Goal: Communication & Community: Share content

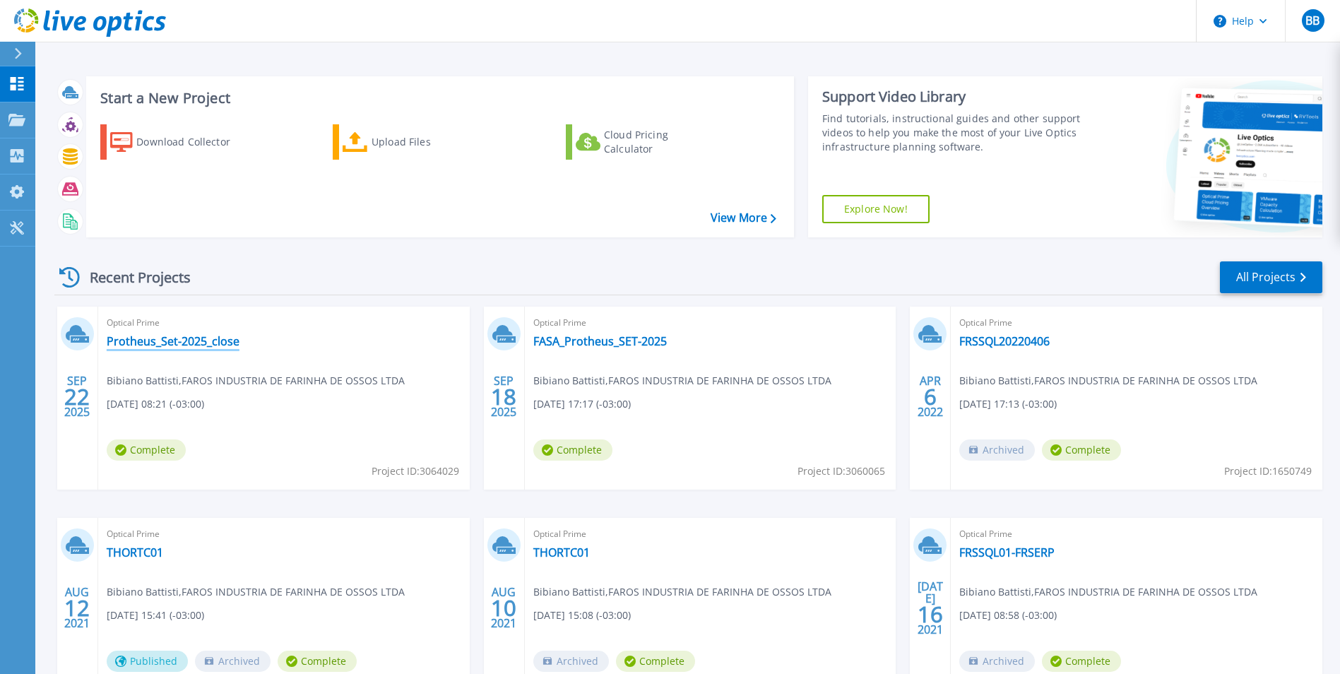
click at [161, 347] on link "Protheus_Set-2025_close" at bounding box center [173, 341] width 133 height 14
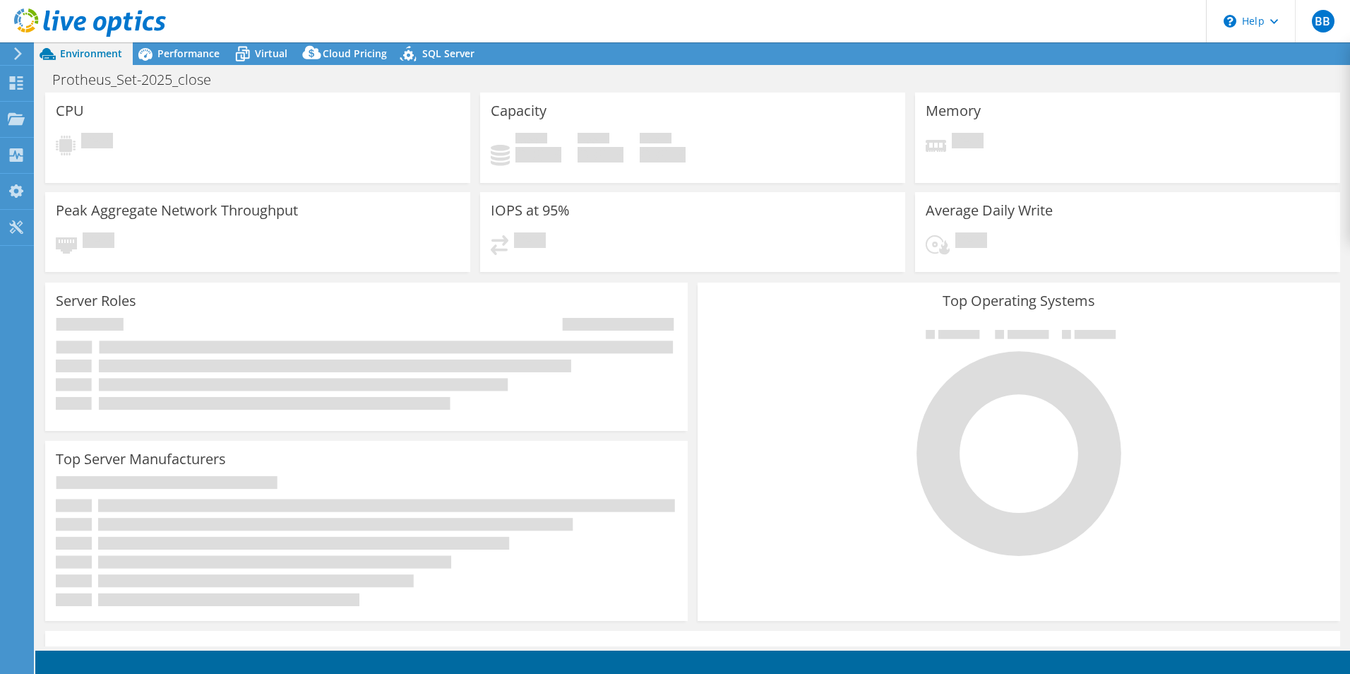
select select "USD"
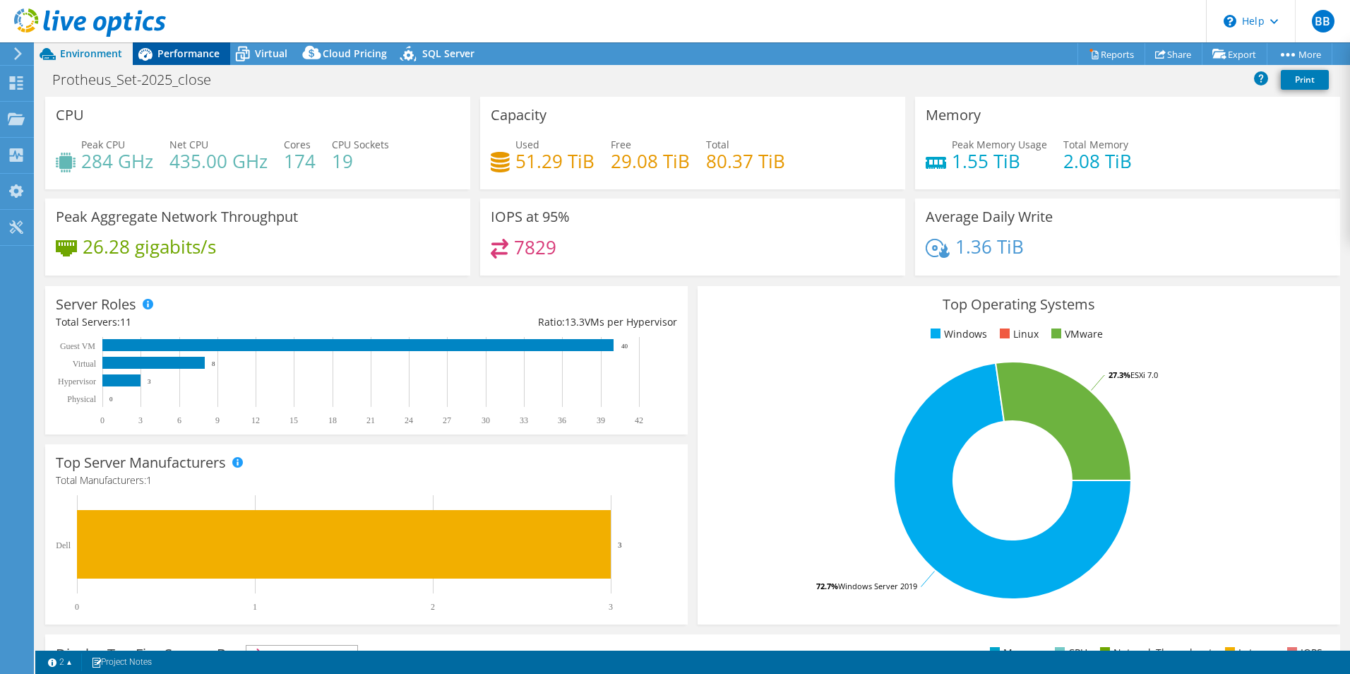
click at [174, 59] on div "Performance" at bounding box center [181, 53] width 97 height 23
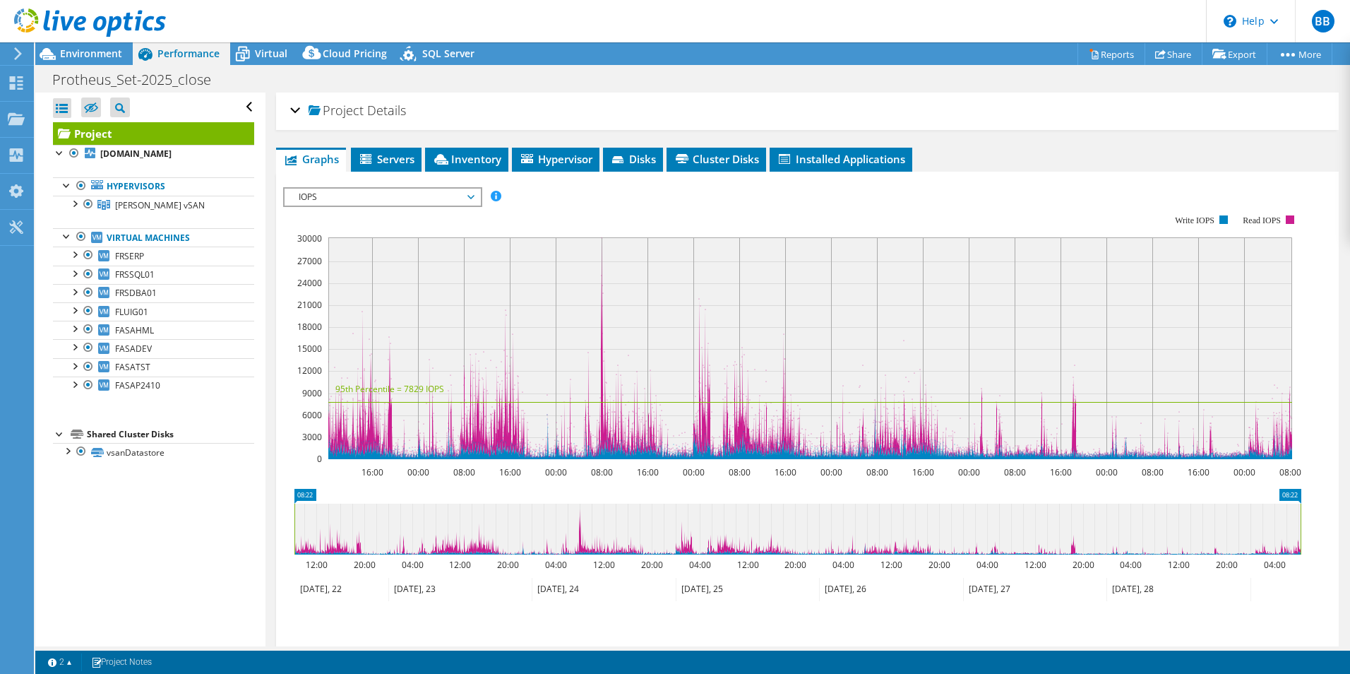
click at [583, 99] on div "Project Details" at bounding box center [807, 111] width 1035 height 30
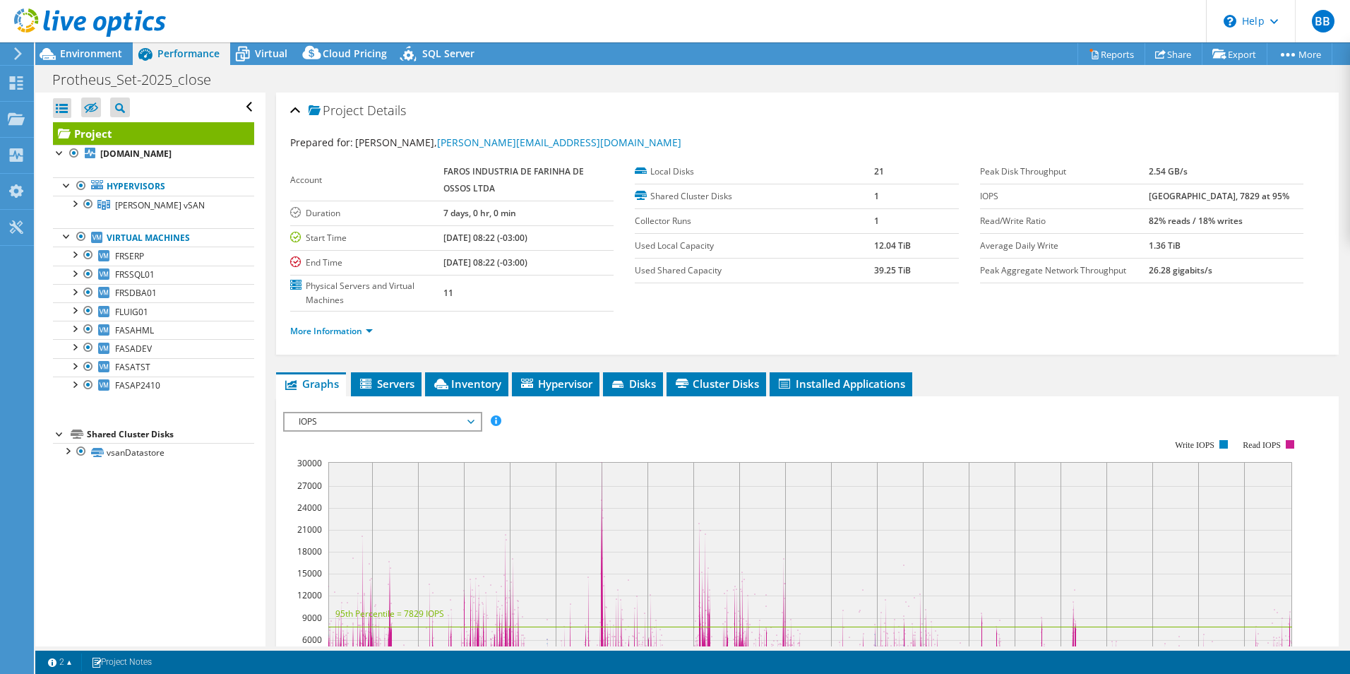
click at [583, 99] on div "Project Details" at bounding box center [807, 111] width 1035 height 30
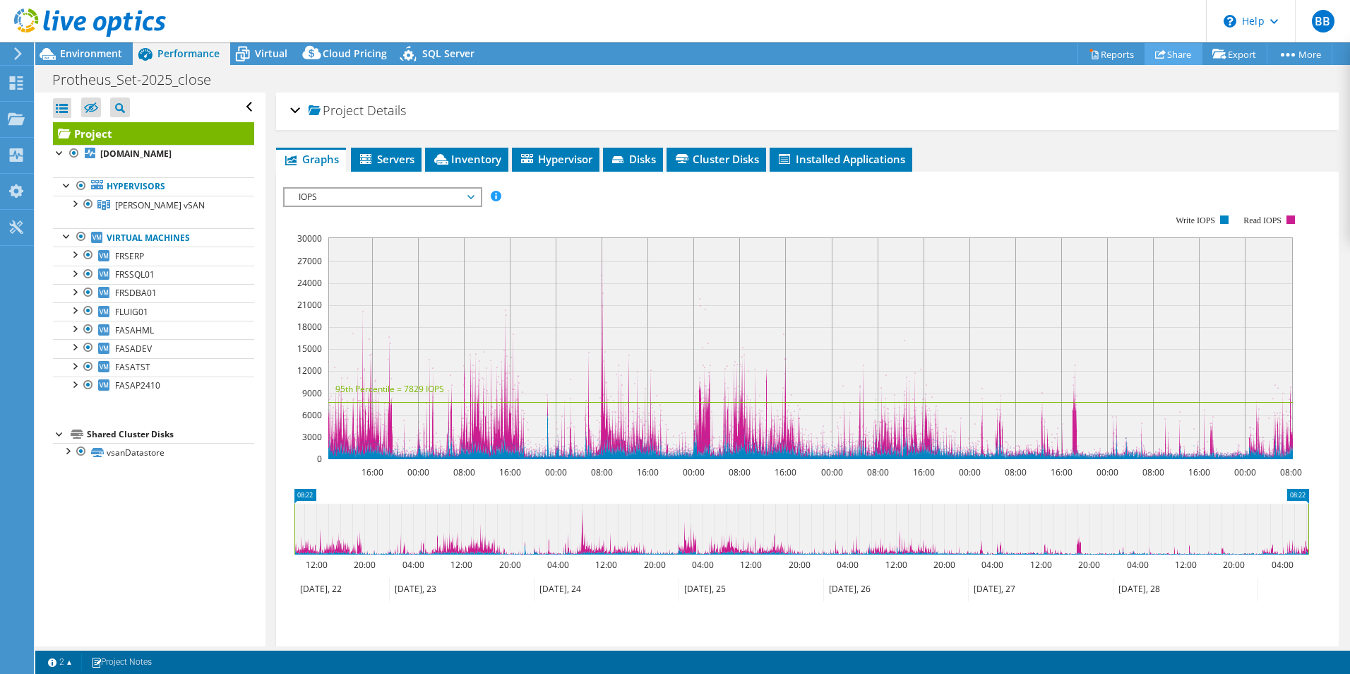
click at [1177, 55] on link "Share" at bounding box center [1174, 54] width 58 height 22
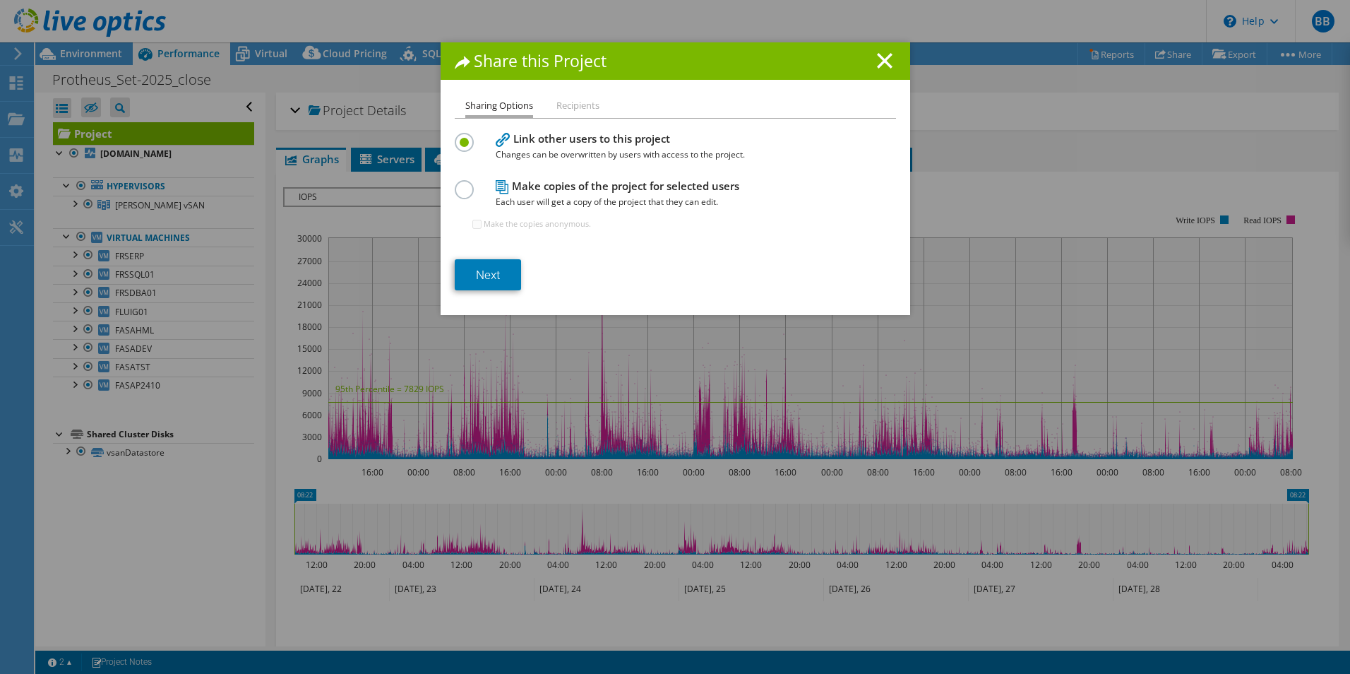
click at [562, 105] on li "Recipients" at bounding box center [578, 106] width 43 height 18
click at [483, 273] on link "Next" at bounding box center [488, 274] width 66 height 31
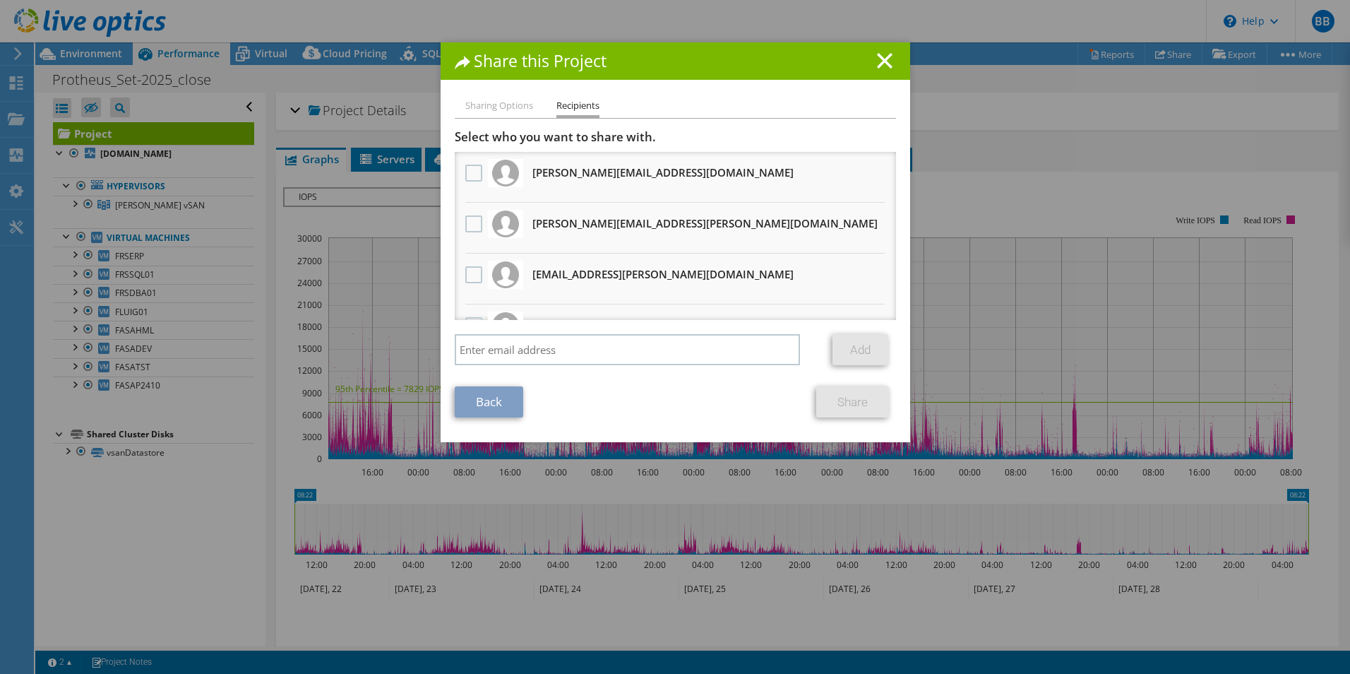
click at [879, 61] on line at bounding box center [885, 61] width 14 height 14
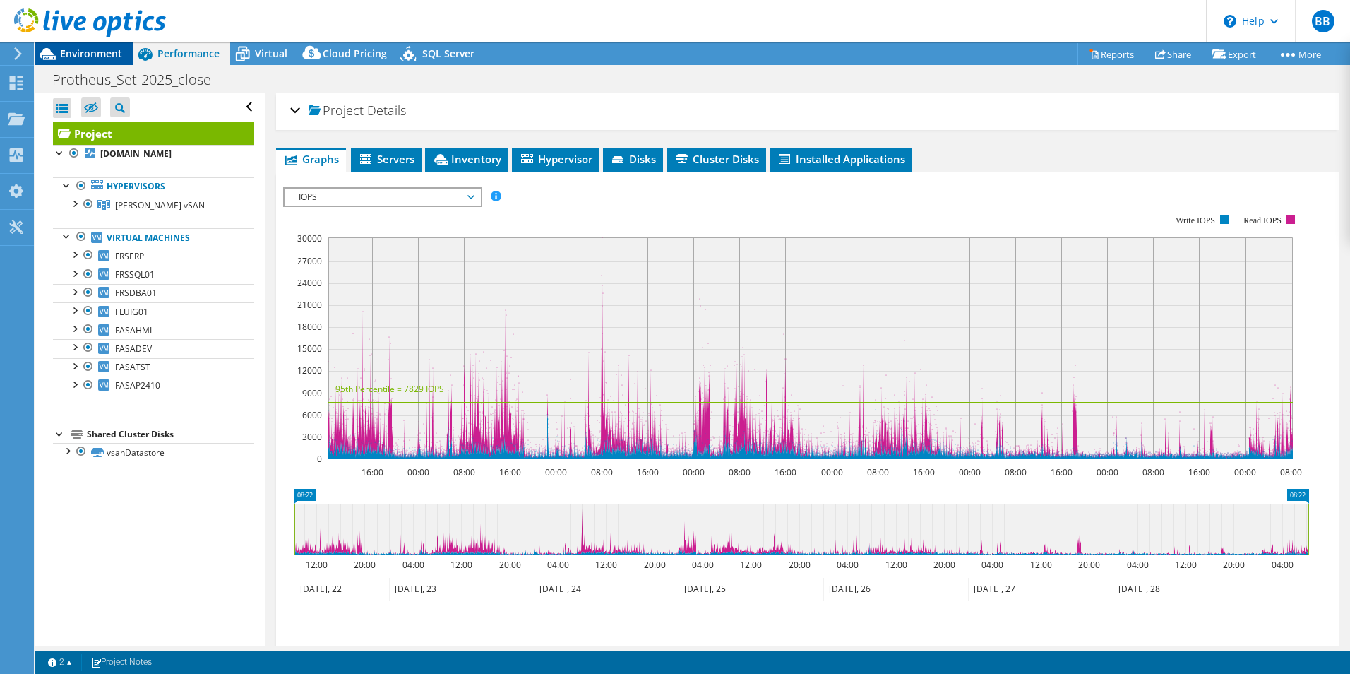
click at [71, 50] on span "Environment" at bounding box center [91, 53] width 62 height 13
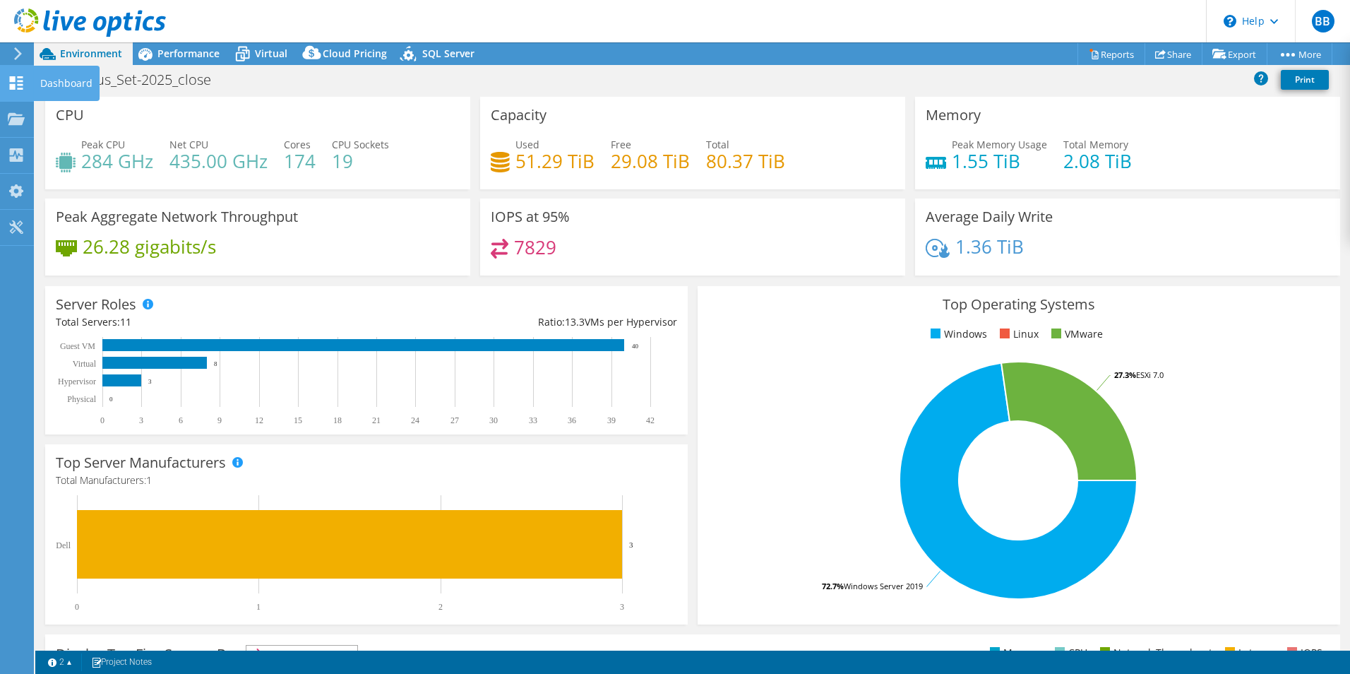
click at [11, 82] on icon at bounding box center [16, 82] width 17 height 13
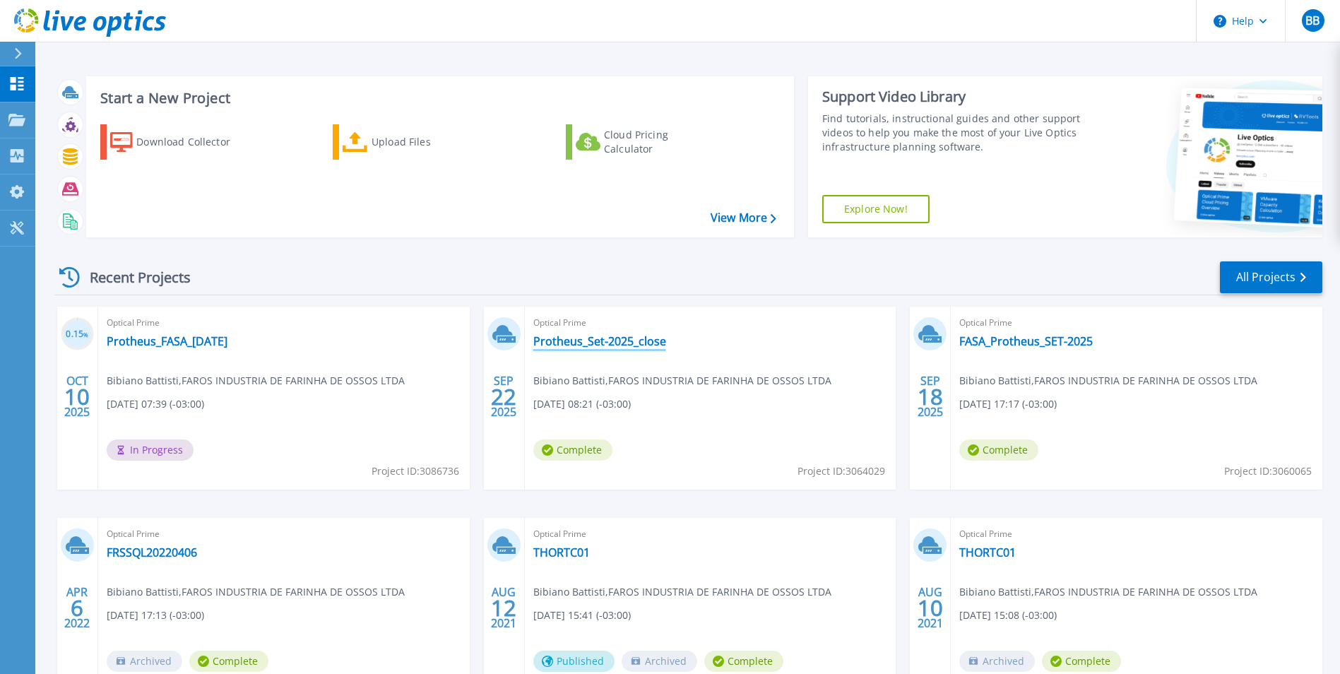
click at [588, 344] on link "Protheus_Set-2025_close" at bounding box center [599, 341] width 133 height 14
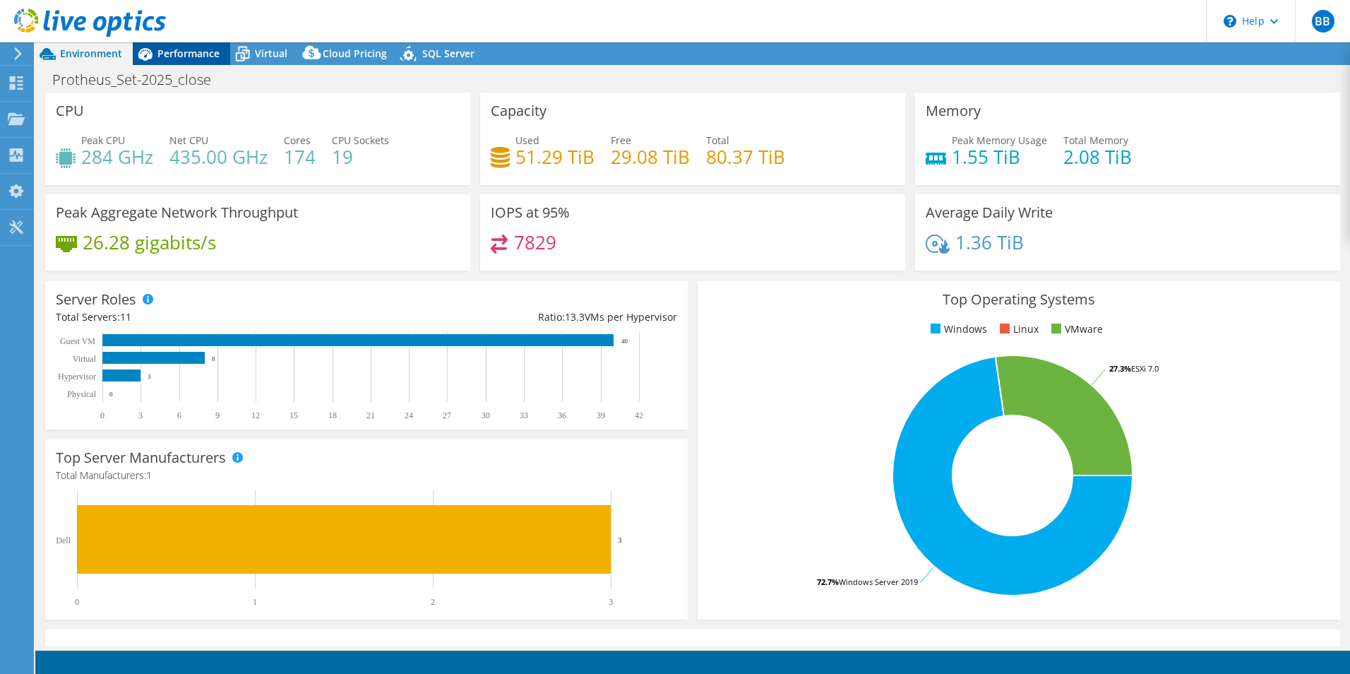
select select "SouthAmerica"
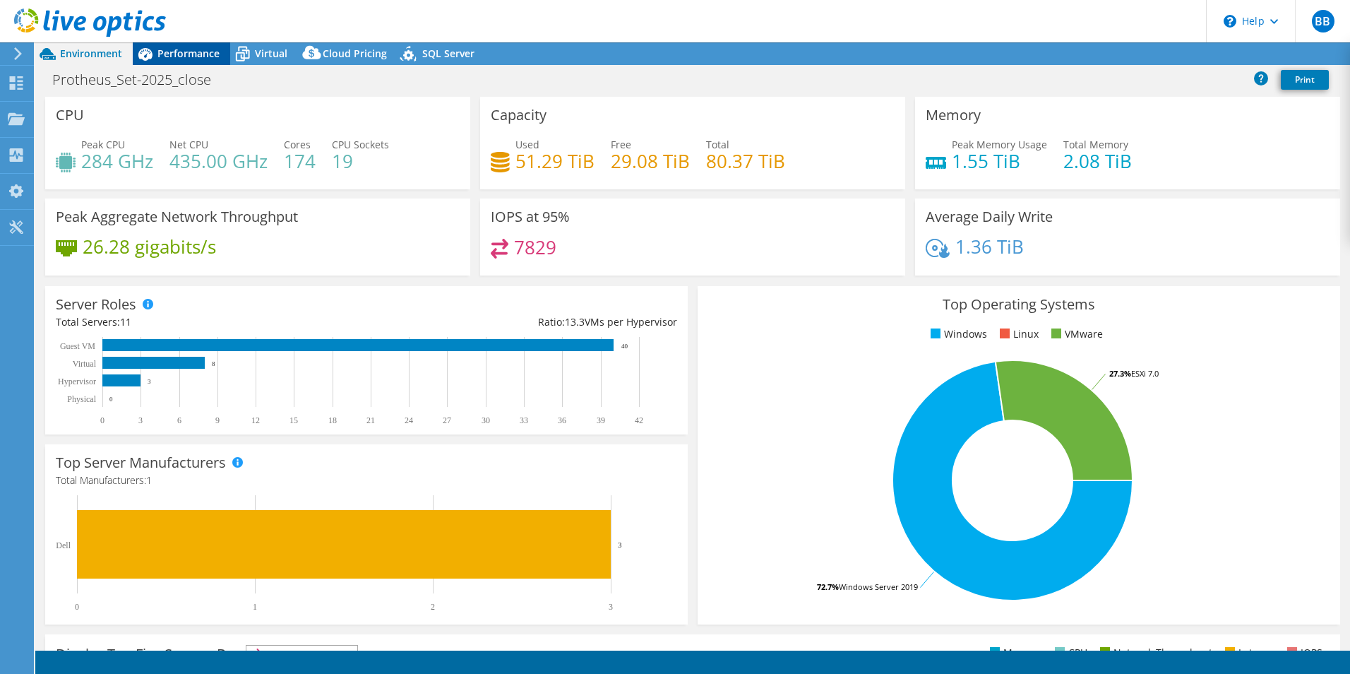
select select "SouthAmerica"
select select "BRL"
click at [1179, 52] on link "Share" at bounding box center [1174, 54] width 58 height 22
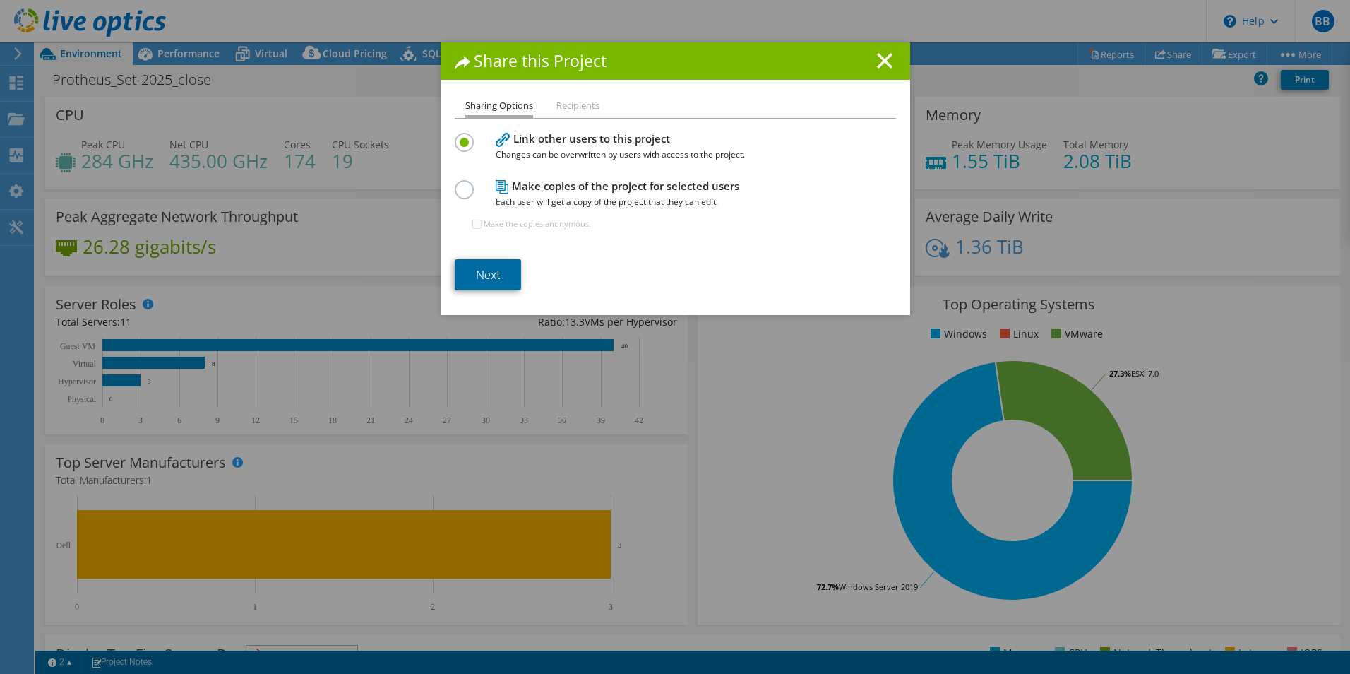
click at [498, 276] on link "Next" at bounding box center [488, 274] width 66 height 31
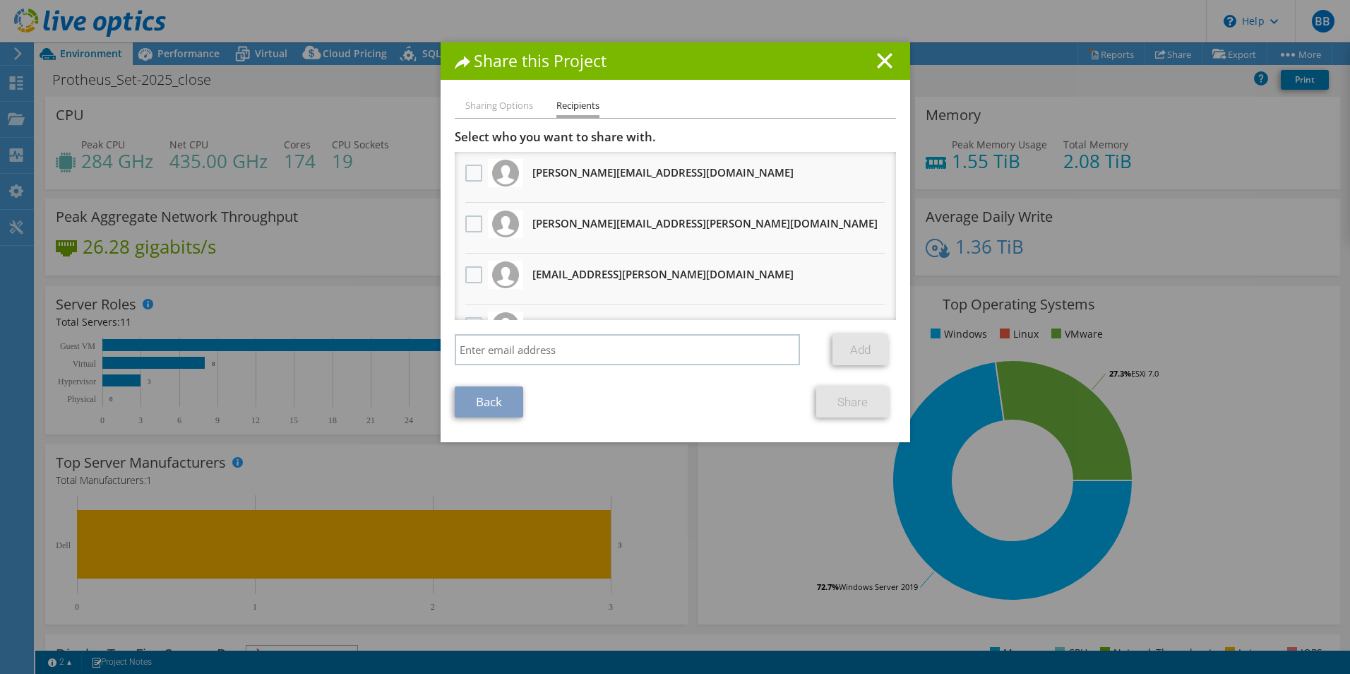
drag, startPoint x: 526, startPoint y: 157, endPoint x: 621, endPoint y: 161, distance: 95.4
click at [614, 160] on li "[PERSON_NAME][EMAIL_ADDRESS][DOMAIN_NAME] Will receive an anonymous copy" at bounding box center [675, 177] width 441 height 51
drag, startPoint x: 621, startPoint y: 161, endPoint x: 527, endPoint y: 175, distance: 95.7
click at [527, 175] on li "[PERSON_NAME][EMAIL_ADDRESS][DOMAIN_NAME] Will receive an anonymous copy" at bounding box center [675, 177] width 441 height 51
copy h3 "[PERSON_NAME][EMAIL_ADDRESS][DOMAIN_NAME]"
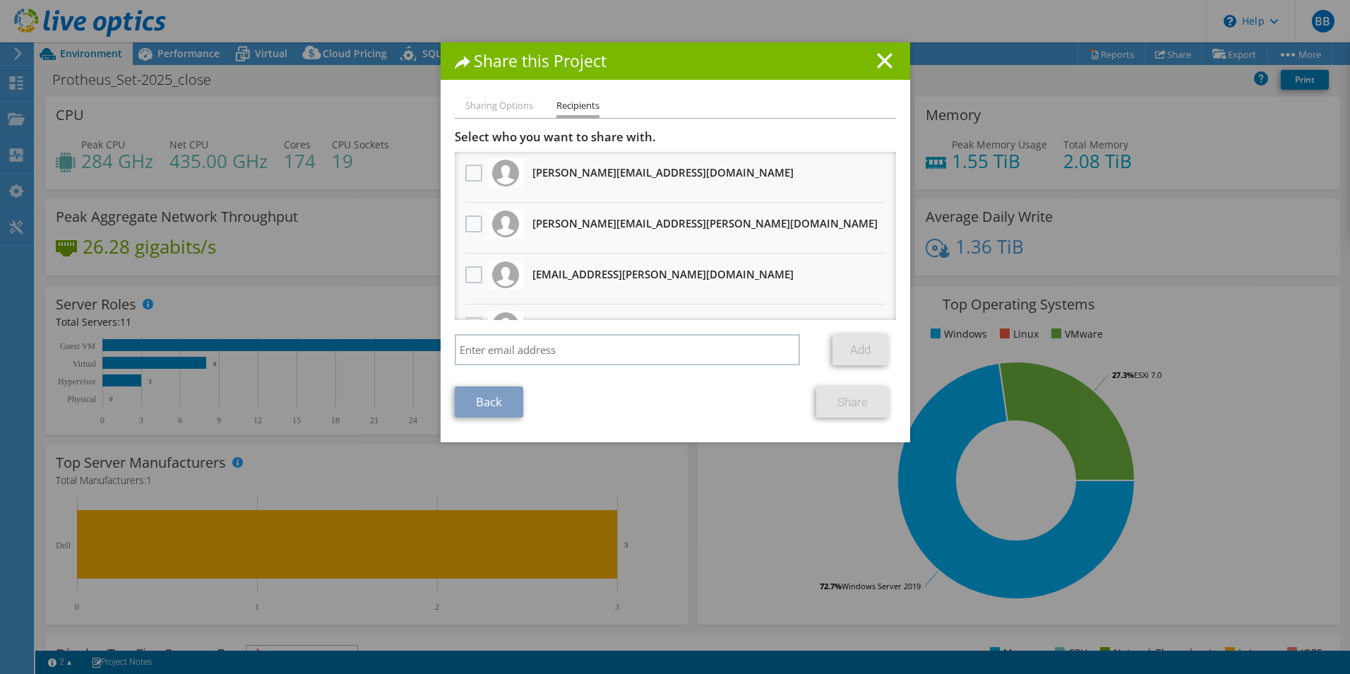
click at [880, 60] on line at bounding box center [885, 61] width 14 height 14
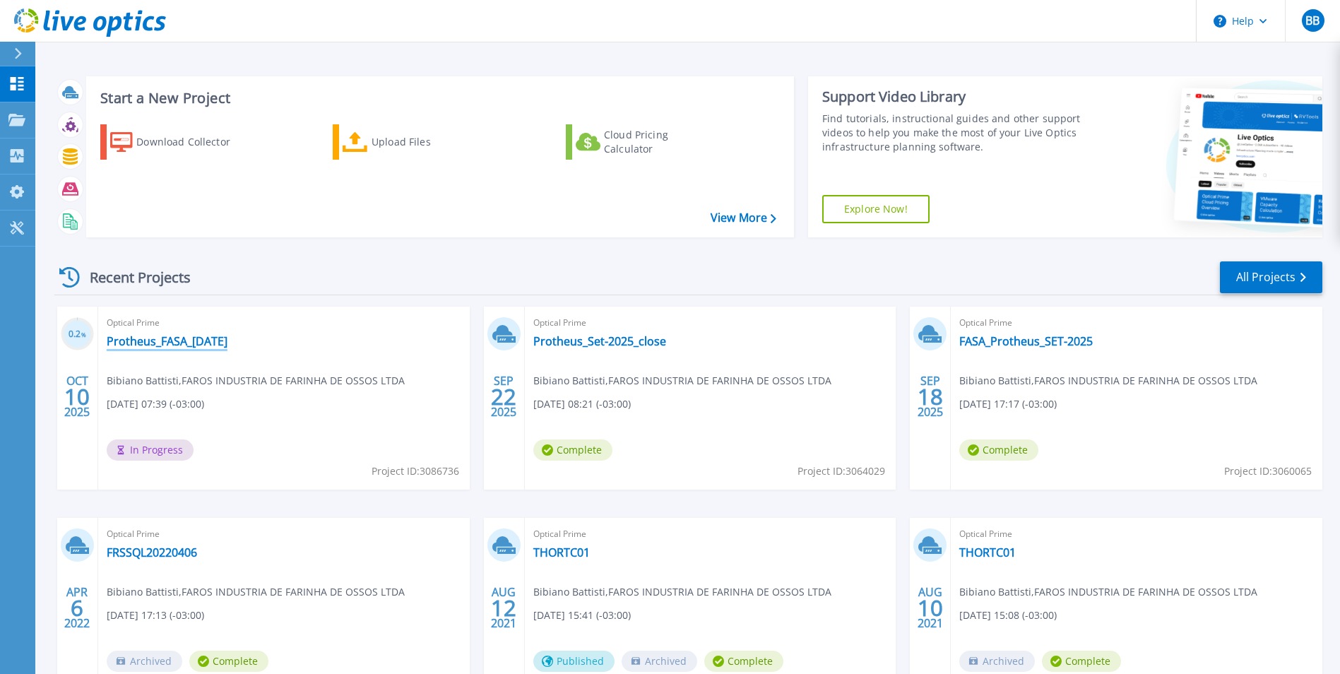
click at [193, 344] on link "Protheus_FASA_10-OCT-2025" at bounding box center [167, 341] width 121 height 14
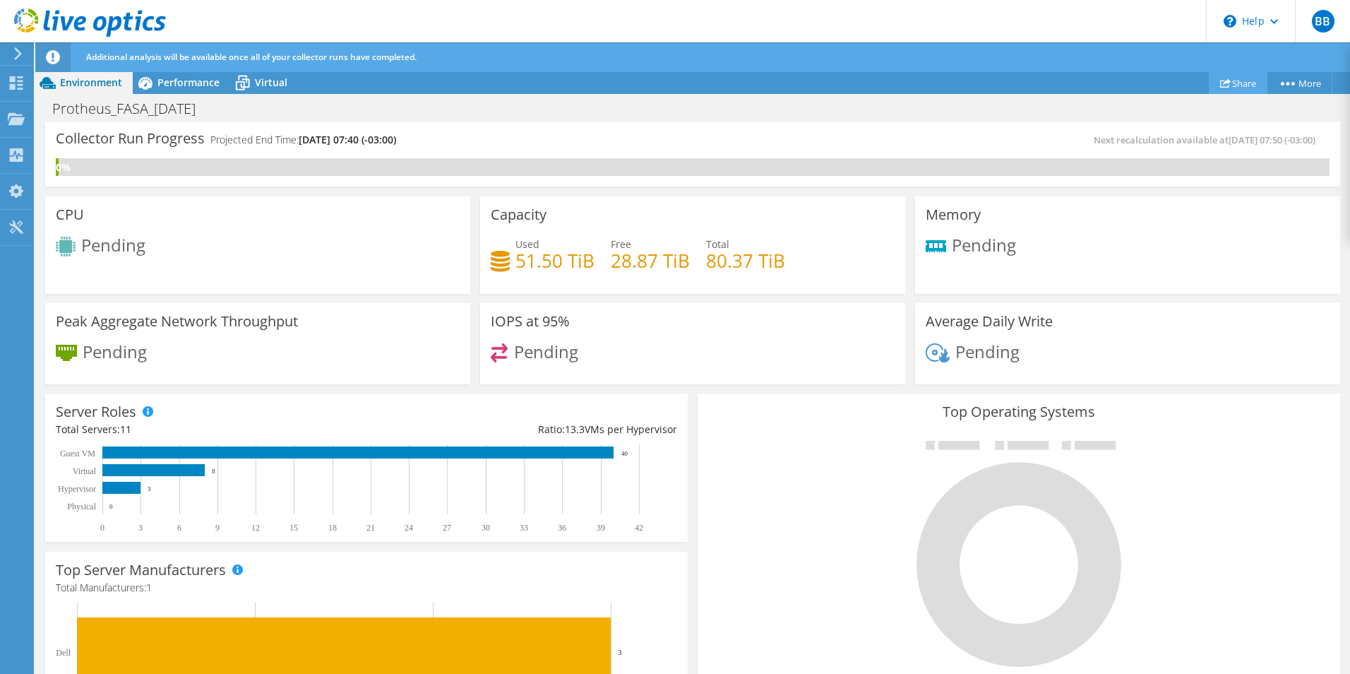
click at [1226, 81] on link "Share" at bounding box center [1238, 83] width 59 height 22
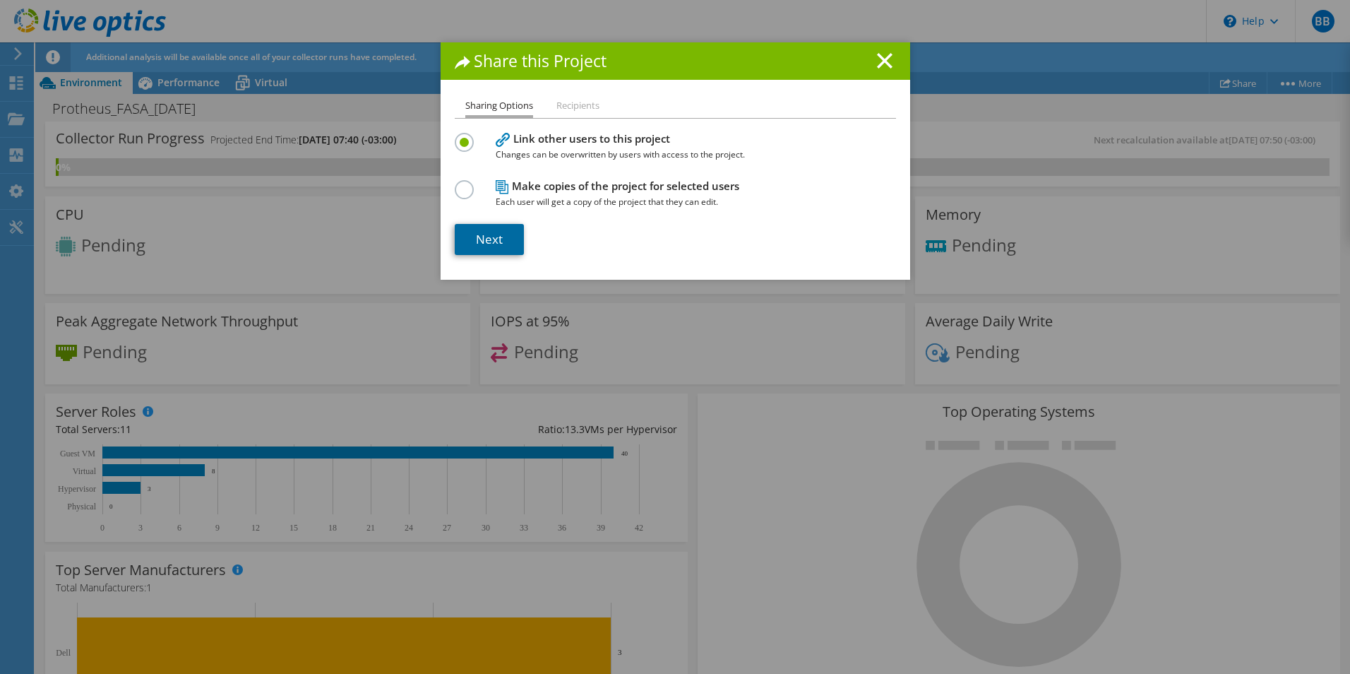
click at [479, 243] on link "Next" at bounding box center [489, 239] width 69 height 31
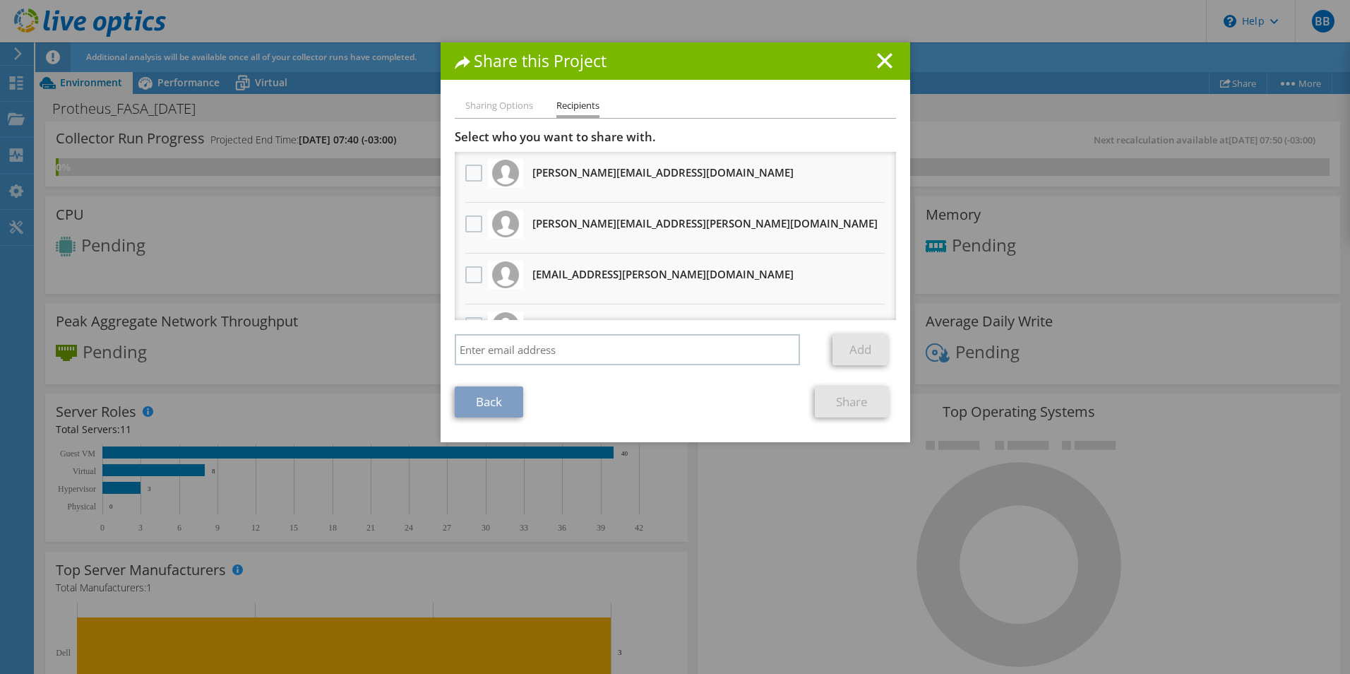
scroll to position [71, 0]
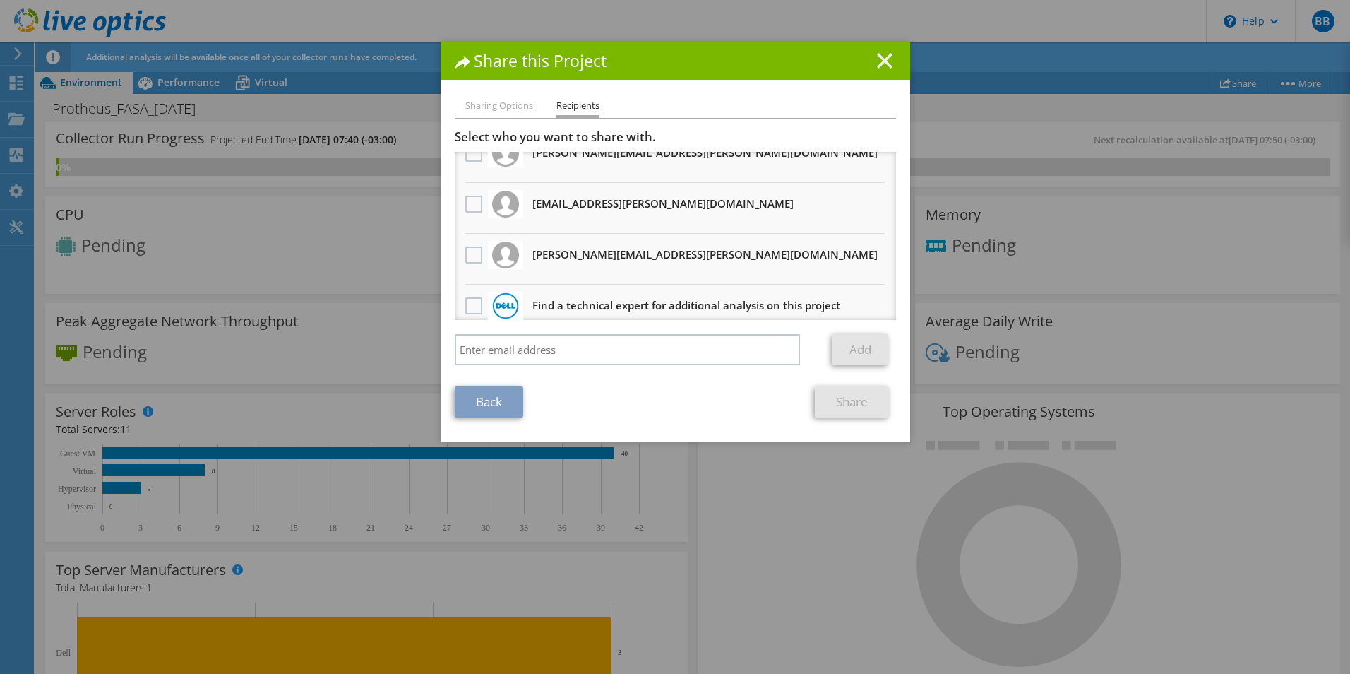
click at [879, 59] on line at bounding box center [885, 61] width 14 height 14
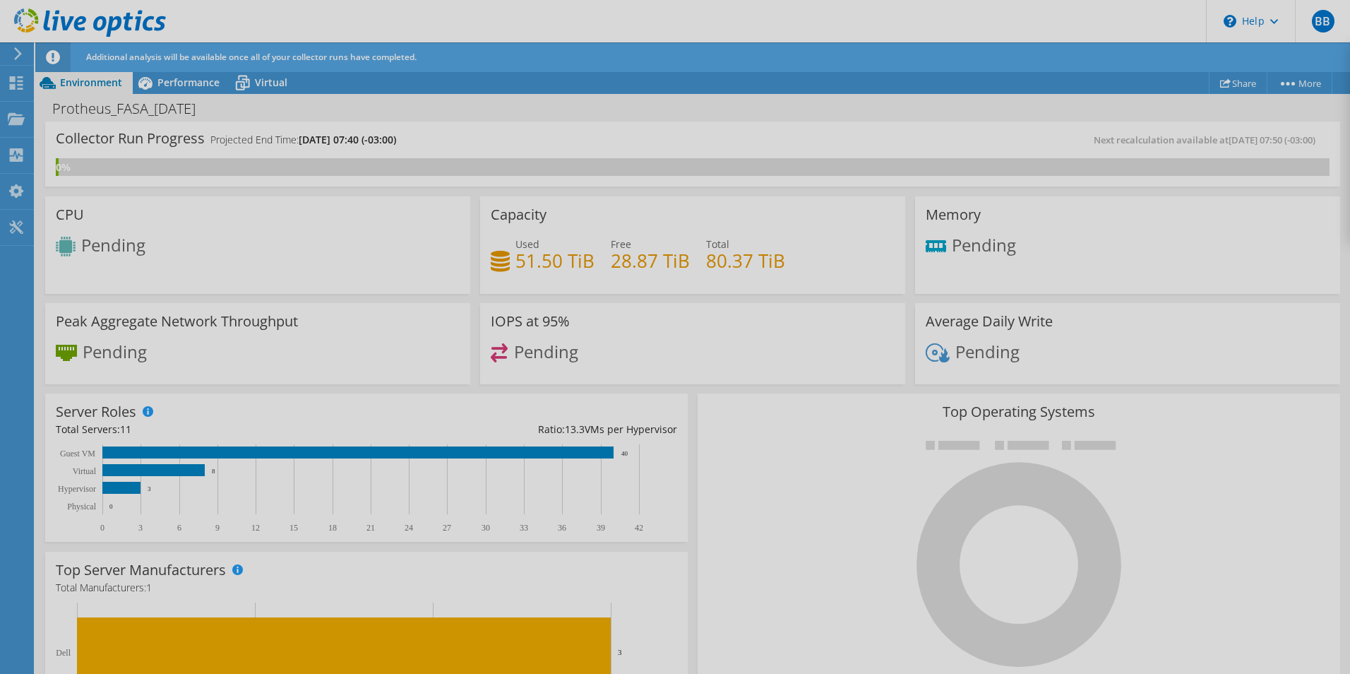
click at [929, 16] on div "BB End User Bibiano Battisti bibiano.b@fasa.ind.br FAROS INDUSTRIA DE FARINHA D…" at bounding box center [675, 351] width 1350 height 703
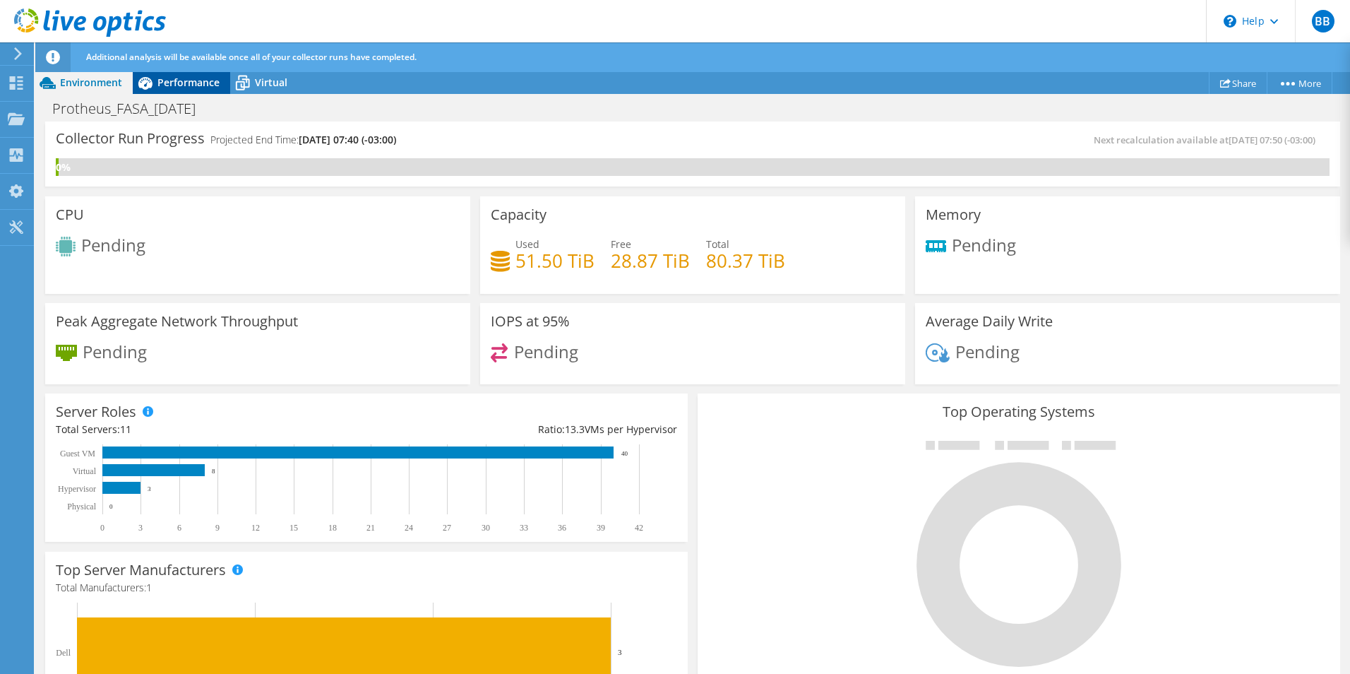
click at [164, 81] on span "Performance" at bounding box center [188, 82] width 62 height 13
